Goal: Task Accomplishment & Management: Use online tool/utility

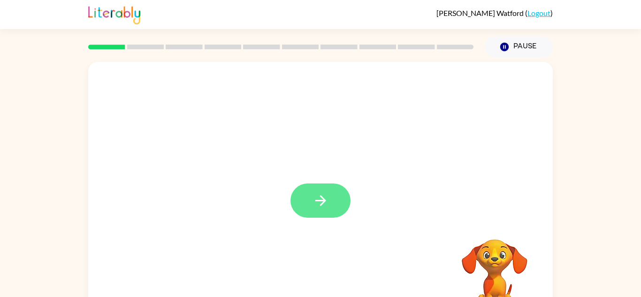
click at [311, 186] on button "button" at bounding box center [321, 201] width 60 height 34
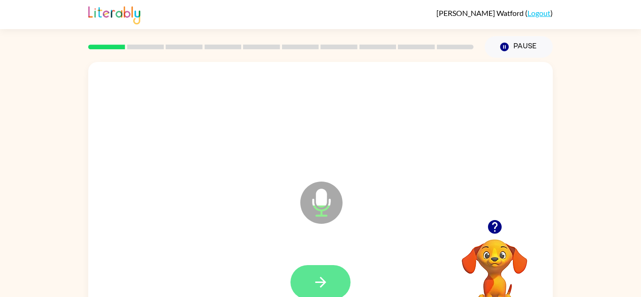
click at [336, 271] on button "button" at bounding box center [321, 282] width 60 height 34
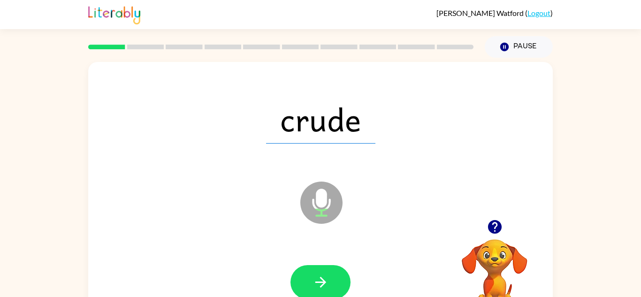
click at [336, 271] on button "button" at bounding box center [321, 282] width 60 height 34
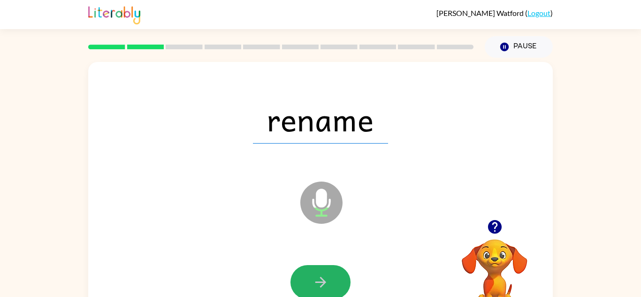
click at [336, 271] on button "button" at bounding box center [321, 282] width 60 height 34
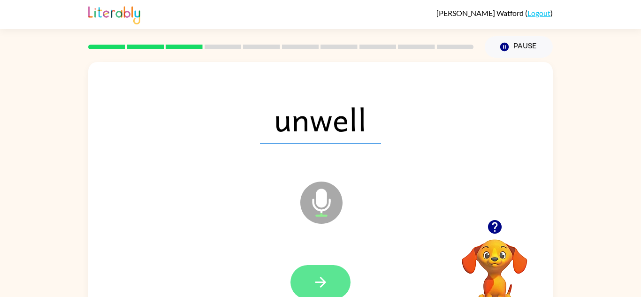
click at [334, 273] on button "button" at bounding box center [321, 282] width 60 height 34
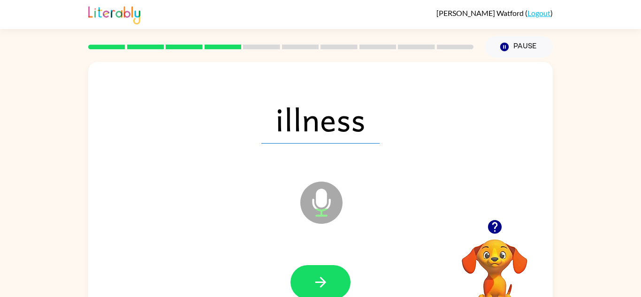
click at [334, 273] on button "button" at bounding box center [321, 282] width 60 height 34
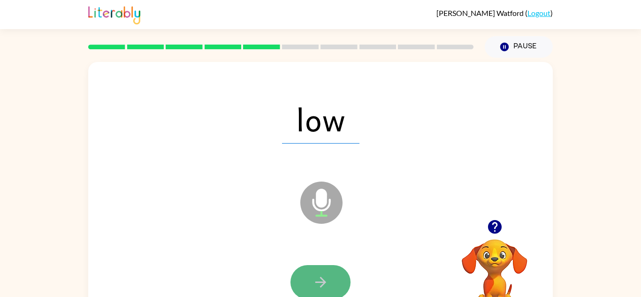
click at [335, 271] on button "button" at bounding box center [321, 282] width 60 height 34
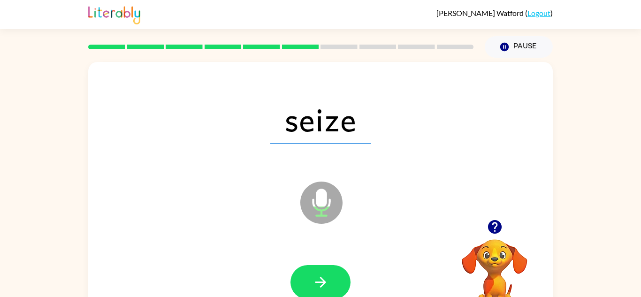
click at [335, 271] on button "button" at bounding box center [321, 282] width 60 height 34
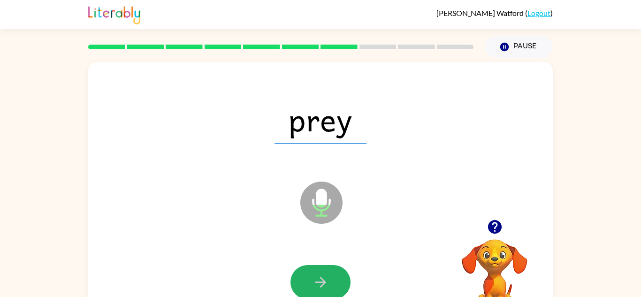
click at [335, 271] on button "button" at bounding box center [321, 282] width 60 height 34
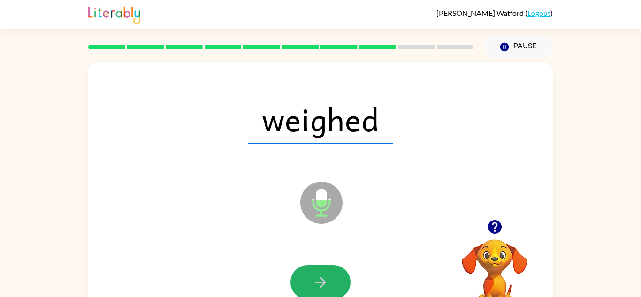
click at [335, 271] on button "button" at bounding box center [321, 282] width 60 height 34
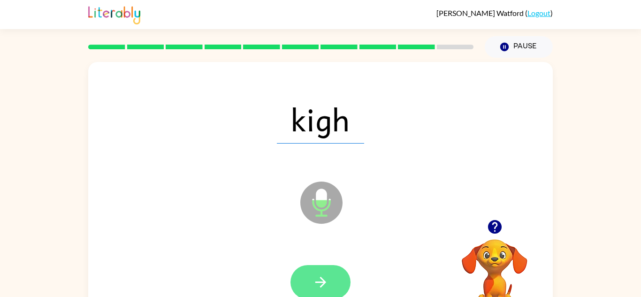
click at [319, 284] on icon "button" at bounding box center [321, 282] width 16 height 16
